Goal: Navigation & Orientation: Find specific page/section

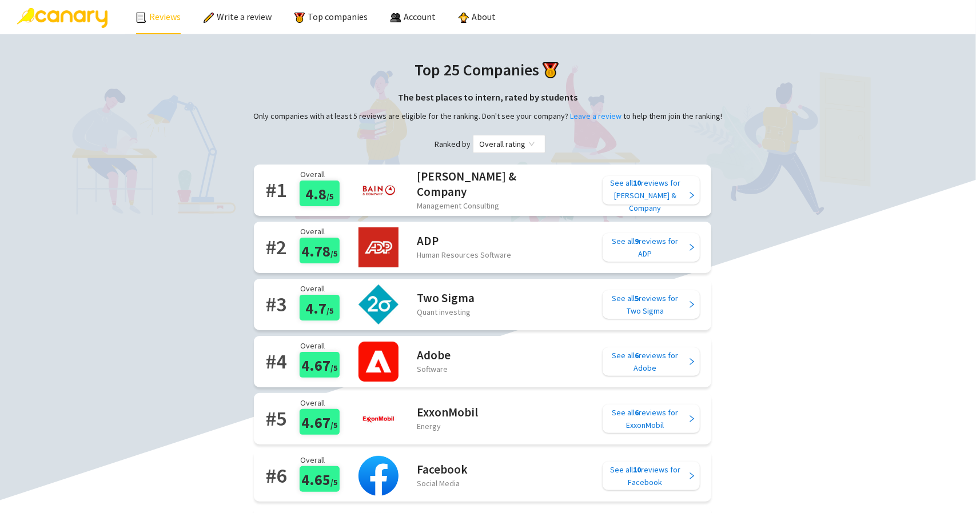
click at [166, 18] on link "Reviews" at bounding box center [158, 16] width 45 height 11
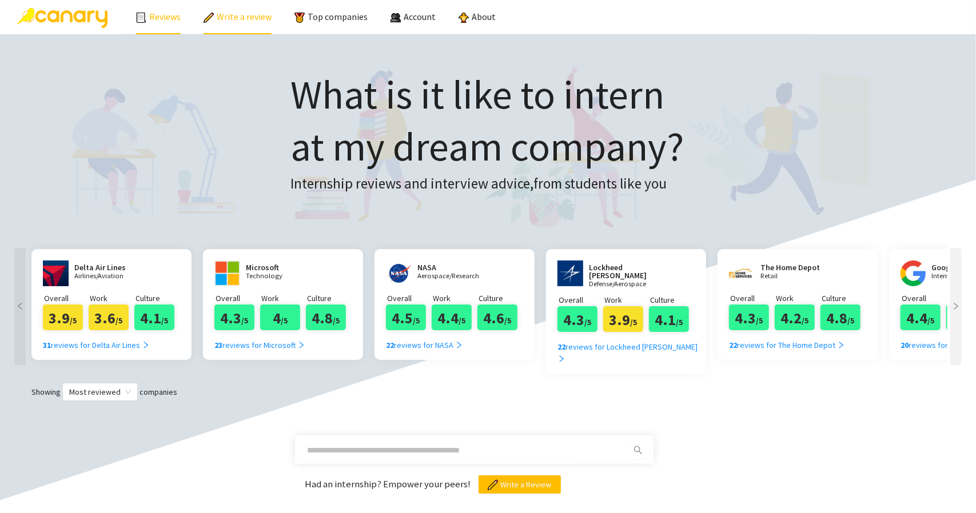
click at [224, 22] on link "Write a review" at bounding box center [238, 16] width 68 height 11
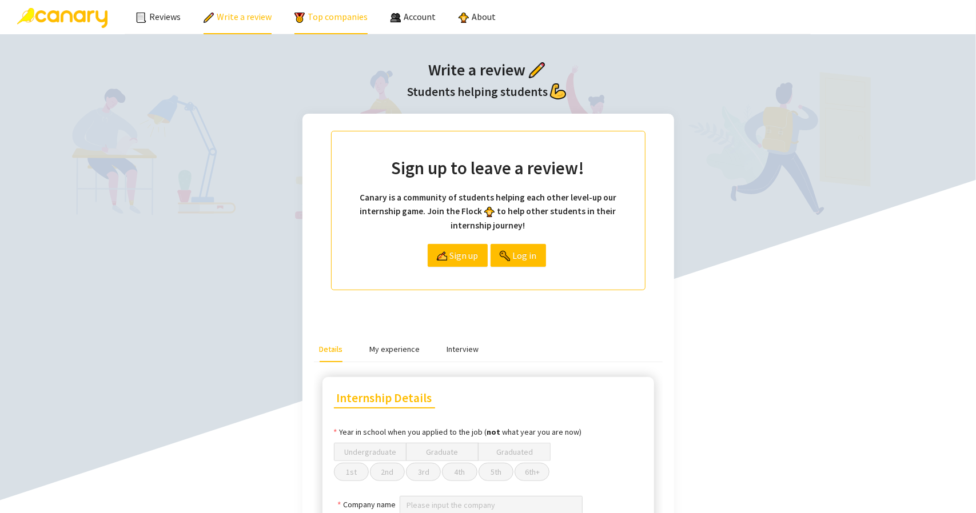
click at [317, 21] on link "Top companies" at bounding box center [330, 16] width 73 height 11
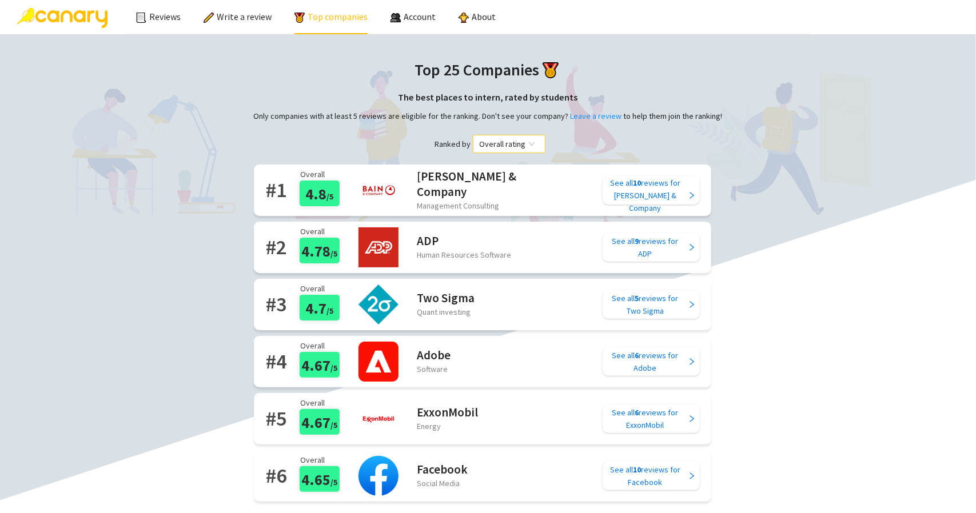
click at [508, 140] on span "Overall rating" at bounding box center [509, 144] width 59 height 17
click at [518, 165] on div "Overall rating" at bounding box center [506, 167] width 55 height 13
click at [509, 150] on span "Overall rating" at bounding box center [509, 144] width 59 height 17
click at [515, 184] on div "Work rating" at bounding box center [506, 185] width 55 height 13
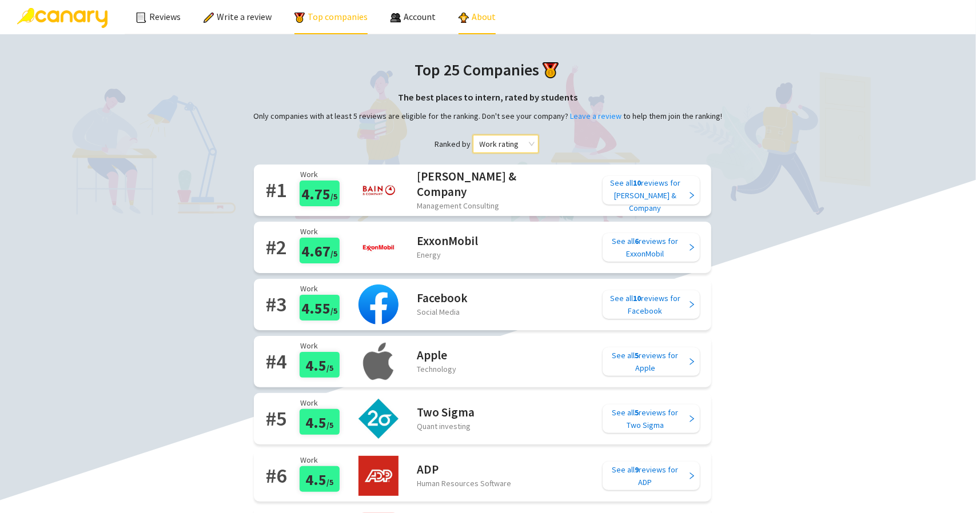
click at [489, 19] on link "About" at bounding box center [477, 16] width 37 height 11
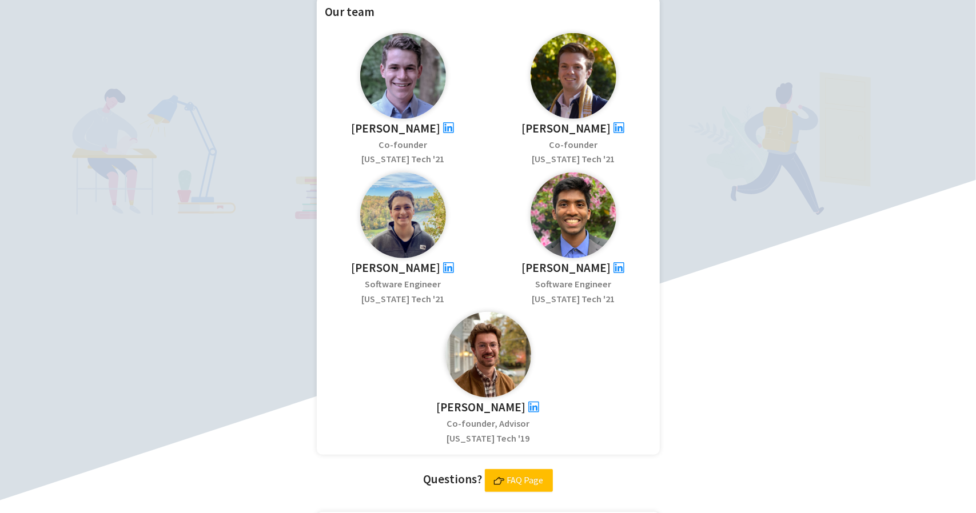
scroll to position [343, 0]
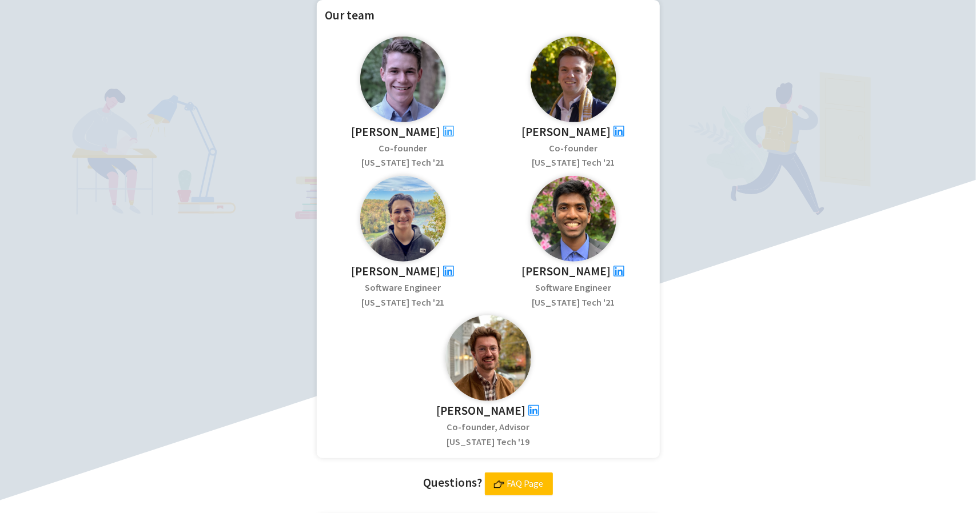
click at [443, 126] on icon "linkedin" at bounding box center [448, 131] width 11 height 11
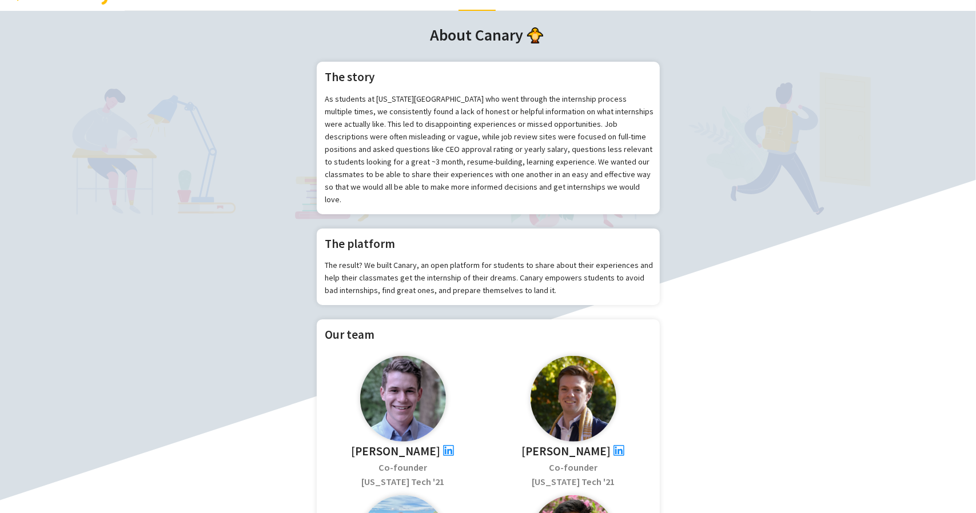
scroll to position [114, 0]
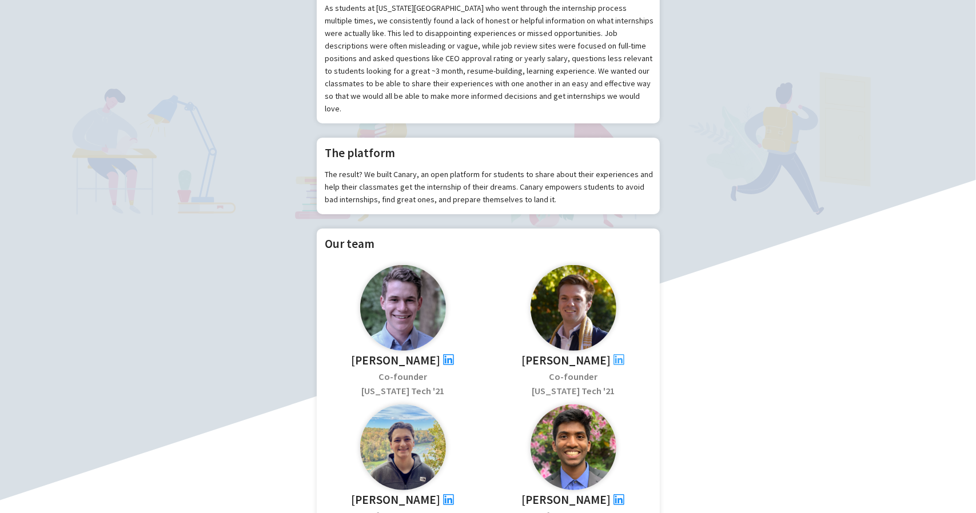
click at [613, 354] on icon "linkedin" at bounding box center [619, 360] width 12 height 12
